Goal: Task Accomplishment & Management: Complete application form

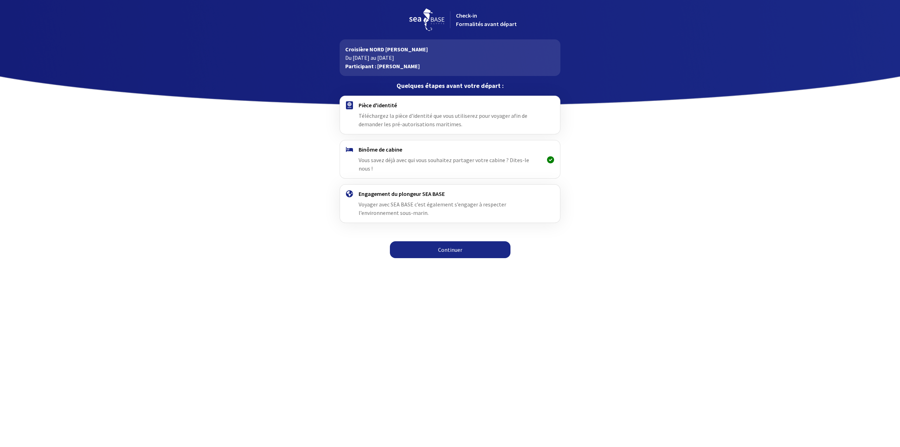
click at [550, 160] on icon at bounding box center [550, 160] width 7 height 0
click at [431, 122] on span "Téléchargez la pièce d'identité que vous utiliserez pour voyager afin de demand…" at bounding box center [442, 119] width 169 height 15
click at [349, 105] on img at bounding box center [349, 105] width 7 height 8
click at [486, 244] on link "Continuer" at bounding box center [450, 249] width 121 height 17
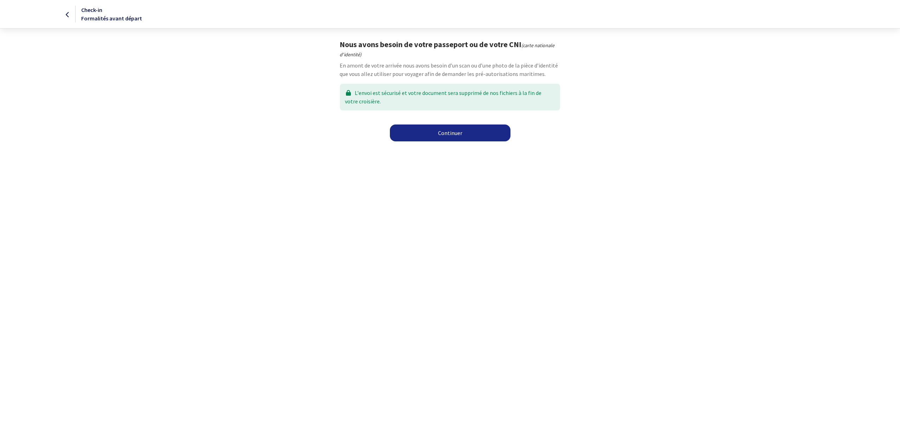
click at [454, 133] on link "Continuer" at bounding box center [450, 132] width 121 height 17
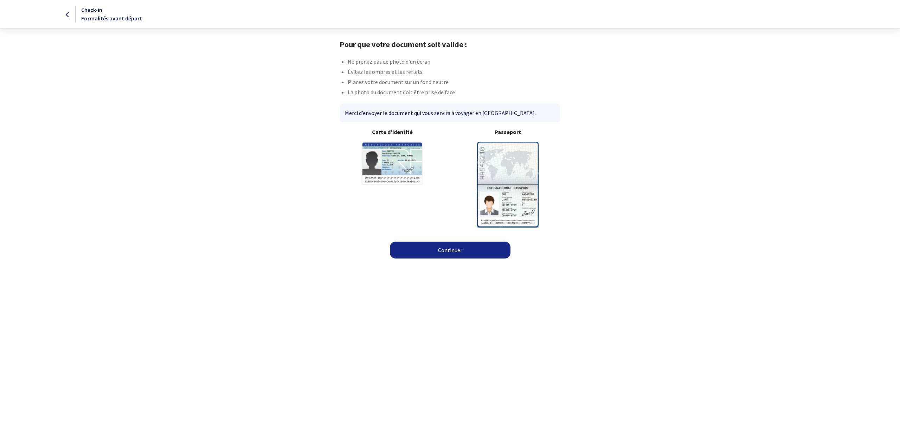
click at [450, 250] on link "Continuer" at bounding box center [450, 249] width 121 height 17
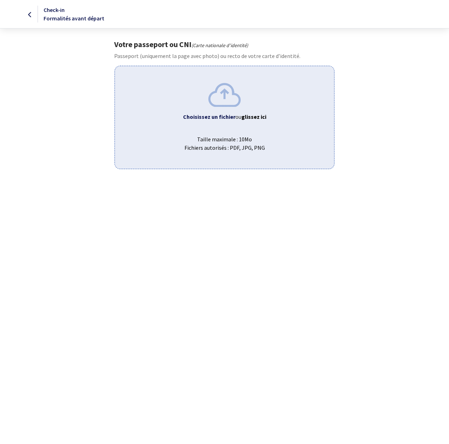
click at [220, 108] on div "Choisissez un fichier ou glissez ici Taille maximale : 10Mo Fichiers autorisés …" at bounding box center [225, 117] width 220 height 103
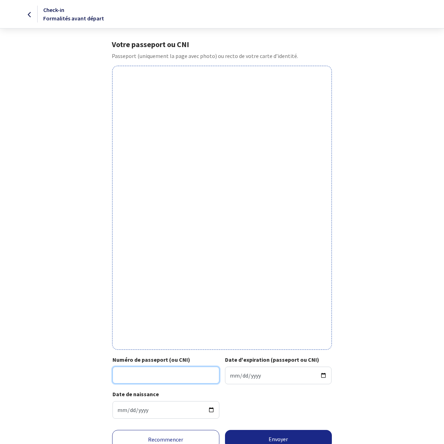
drag, startPoint x: 0, startPoint y: 0, endPoint x: 140, endPoint y: 372, distance: 397.3
click at [140, 372] on input "Numéro de passeport (ou CNI)" at bounding box center [165, 374] width 107 height 17
type input "20CC68988"
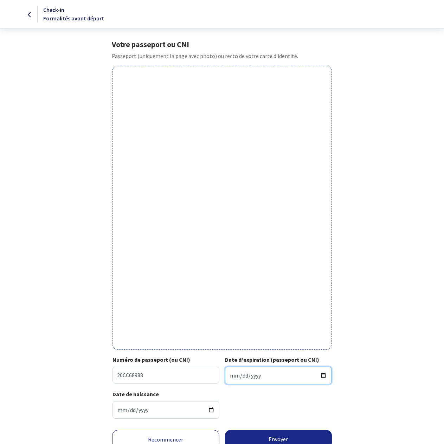
click at [275, 375] on input "Date d'expiration (passeport ou CNI)" at bounding box center [278, 375] width 107 height 18
click at [322, 375] on input "Date d'expiration (passeport ou CNI)" at bounding box center [278, 375] width 107 height 18
type input "2025-05-30"
click at [366, 329] on div "Votre passeport ou CNI Passeport (uniquement la page avec photo) ou recto de vo…" at bounding box center [222, 232] width 397 height 384
click at [324, 375] on input "2025-05-30" at bounding box center [278, 375] width 107 height 18
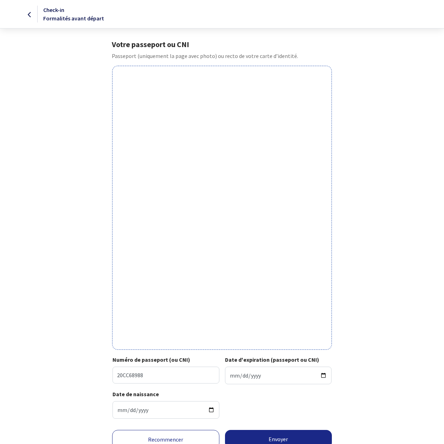
click at [358, 353] on div "Votre passeport ou CNI Passeport (uniquement la page avec photo) ou recto de vo…" at bounding box center [222, 232] width 397 height 384
click at [234, 375] on input "2025-05-30" at bounding box center [278, 375] width 107 height 18
type input "2025-05-05"
type input "2030-03-05"
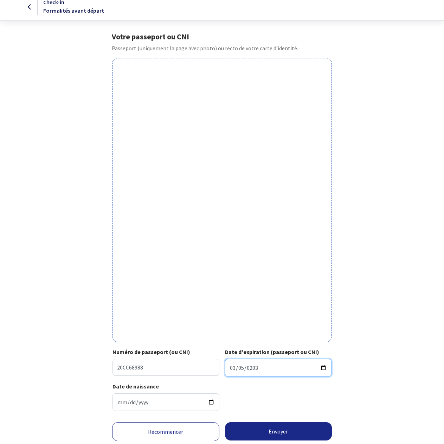
scroll to position [30, 0]
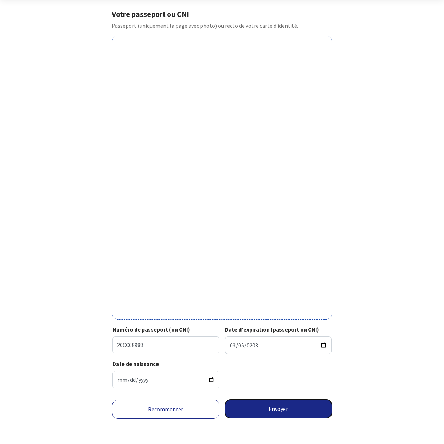
click at [272, 413] on button "Envoyer" at bounding box center [278, 409] width 107 height 18
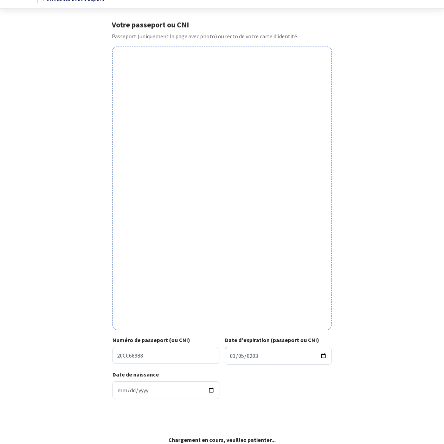
scroll to position [20, 0]
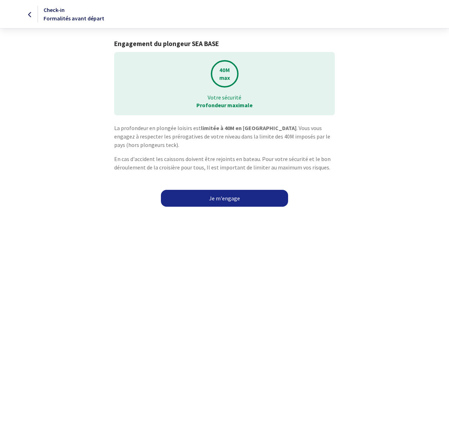
click at [225, 196] on link "Je m'engage" at bounding box center [224, 198] width 127 height 17
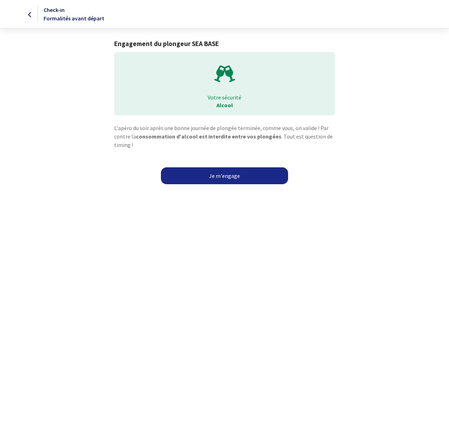
click at [228, 175] on link "Je m'engage" at bounding box center [224, 175] width 127 height 17
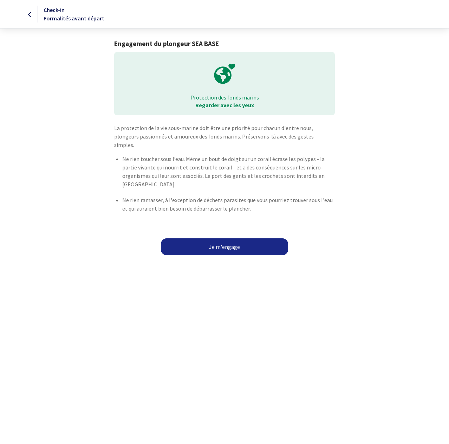
click at [220, 239] on link "Je m'engage" at bounding box center [224, 246] width 127 height 17
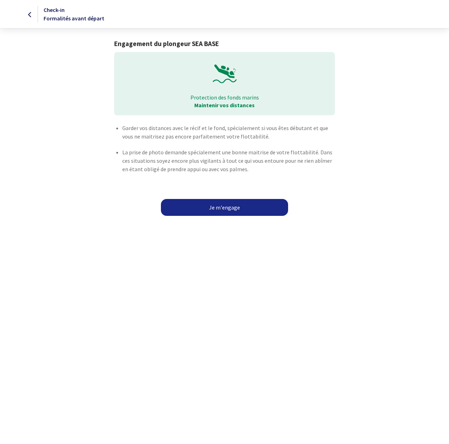
click at [226, 207] on link "Je m'engage" at bounding box center [224, 207] width 127 height 17
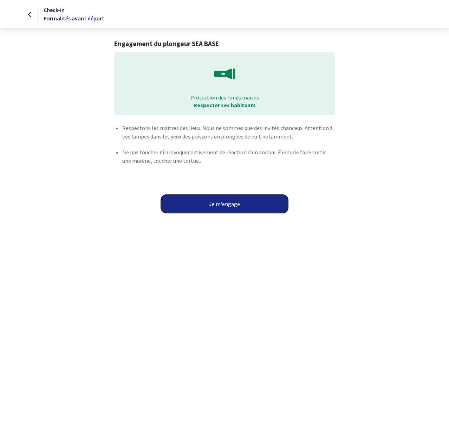
click at [226, 207] on button "Je m'engage" at bounding box center [224, 204] width 127 height 18
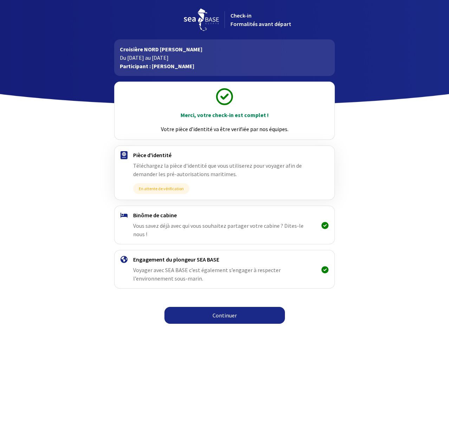
click at [236, 307] on link "Continuer" at bounding box center [224, 315] width 121 height 17
click at [229, 307] on link "Continuer" at bounding box center [224, 315] width 121 height 17
click at [220, 307] on link "Continuer" at bounding box center [224, 315] width 121 height 17
click at [221, 307] on link "Continuer" at bounding box center [224, 315] width 121 height 17
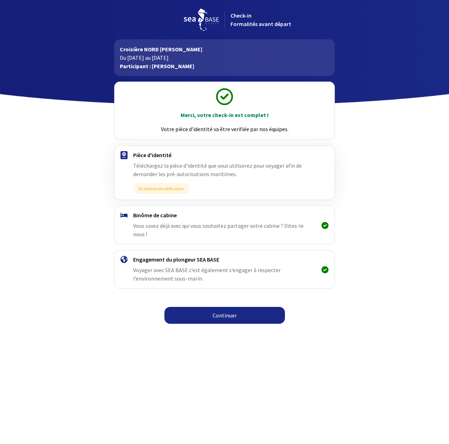
click at [223, 307] on link "Continuer" at bounding box center [224, 315] width 121 height 17
